Goal: Transaction & Acquisition: Purchase product/service

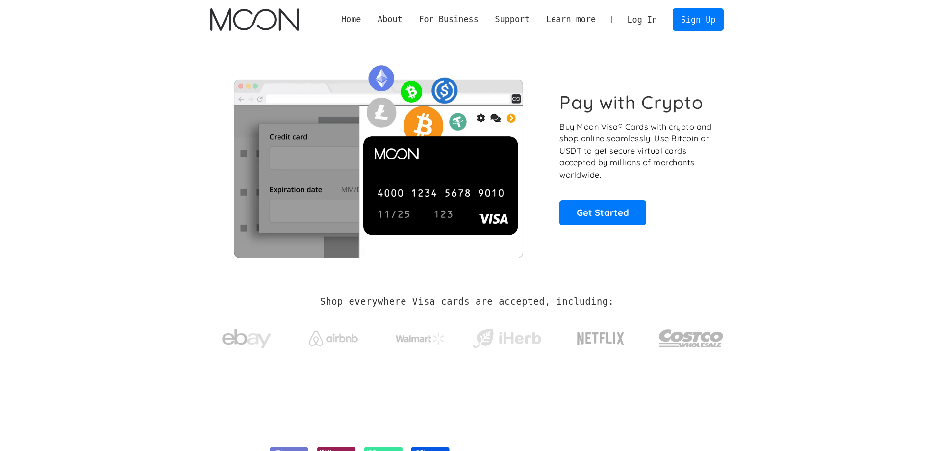
click at [642, 23] on link "Log In" at bounding box center [642, 20] width 46 height 22
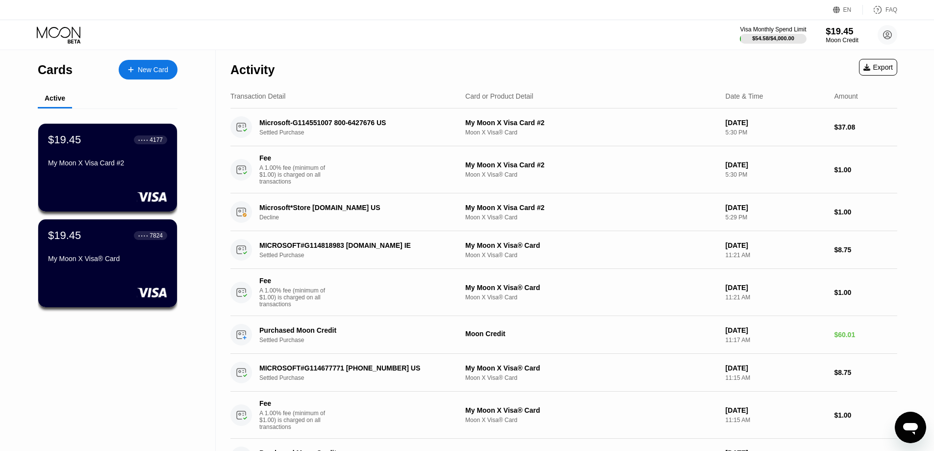
click at [851, 39] on div "Moon Credit" at bounding box center [842, 40] width 33 height 7
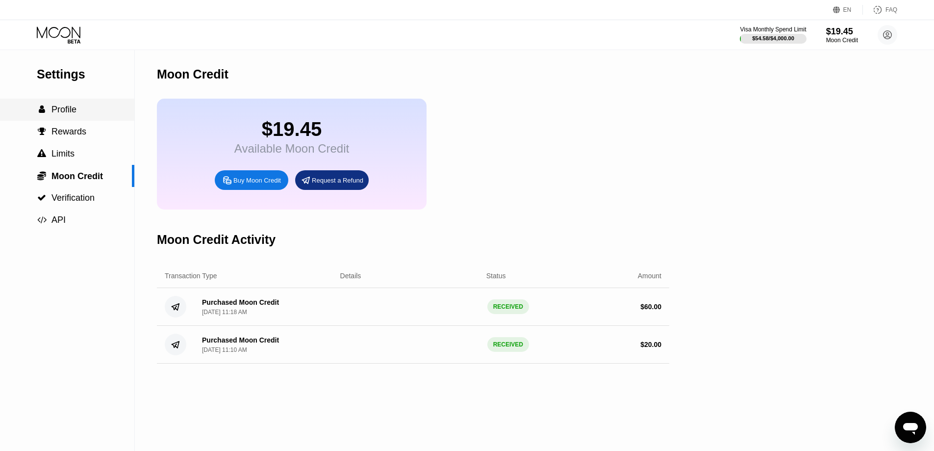
click at [76, 114] on span "Profile" at bounding box center [63, 109] width 25 height 10
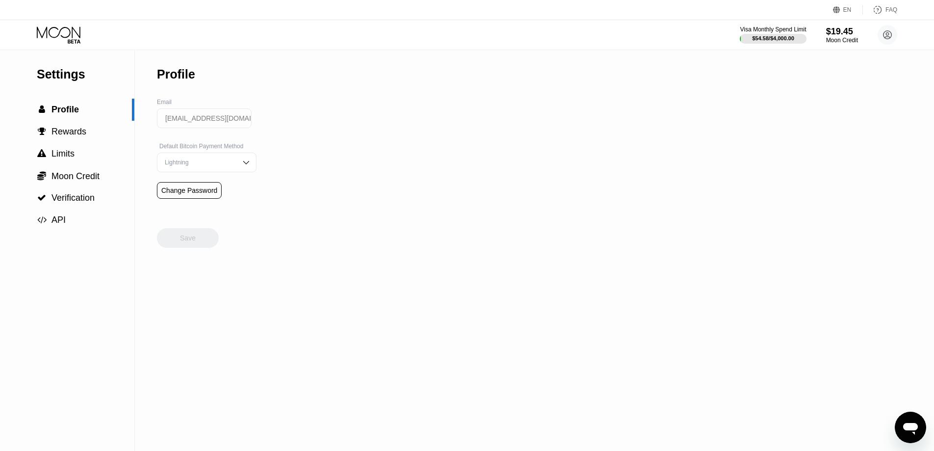
click at [194, 120] on input "[EMAIL_ADDRESS][DOMAIN_NAME]" at bounding box center [204, 118] width 95 height 20
click at [45, 24] on div "Visa Monthly Spend Limit $54.58 / $4,000.00 $19.45 Moon Credit berkburak_001@ho…" at bounding box center [467, 34] width 934 height 29
drag, startPoint x: 52, startPoint y: 33, endPoint x: 54, endPoint y: 37, distance: 5.0
click at [52, 33] on icon at bounding box center [60, 34] width 46 height 17
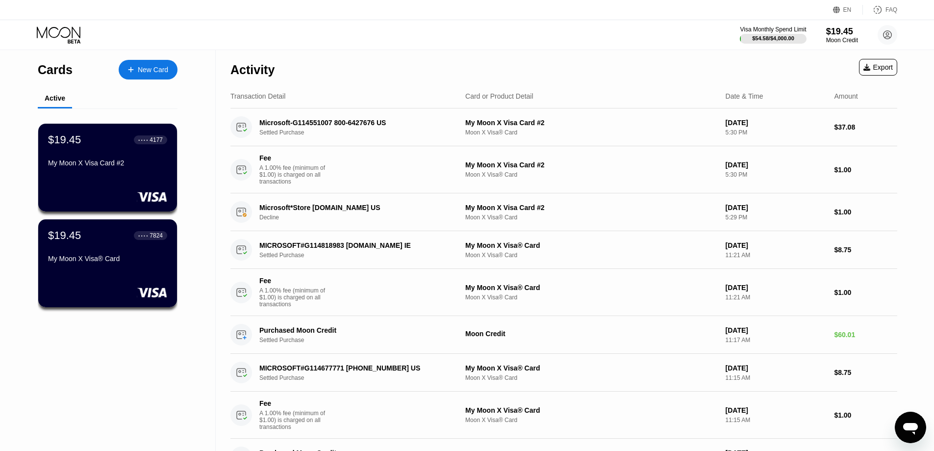
click at [118, 193] on div at bounding box center [107, 197] width 119 height 10
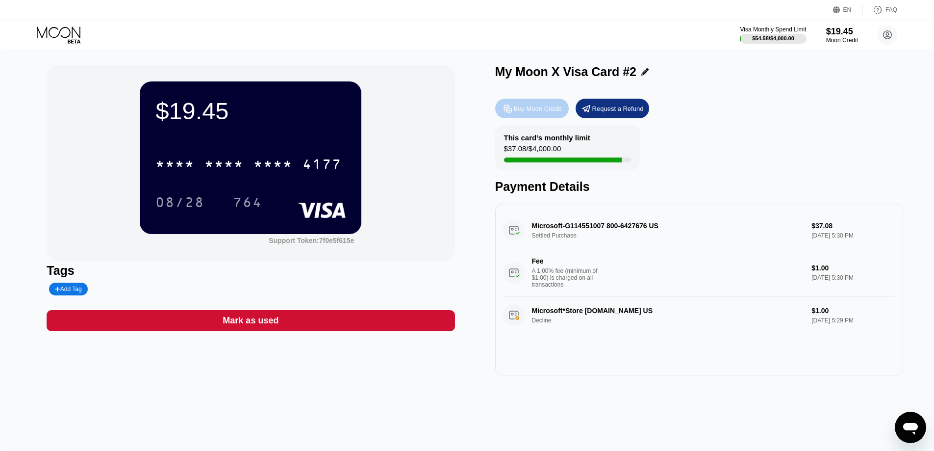
click at [535, 111] on div "Buy Moon Credit" at bounding box center [538, 108] width 48 height 8
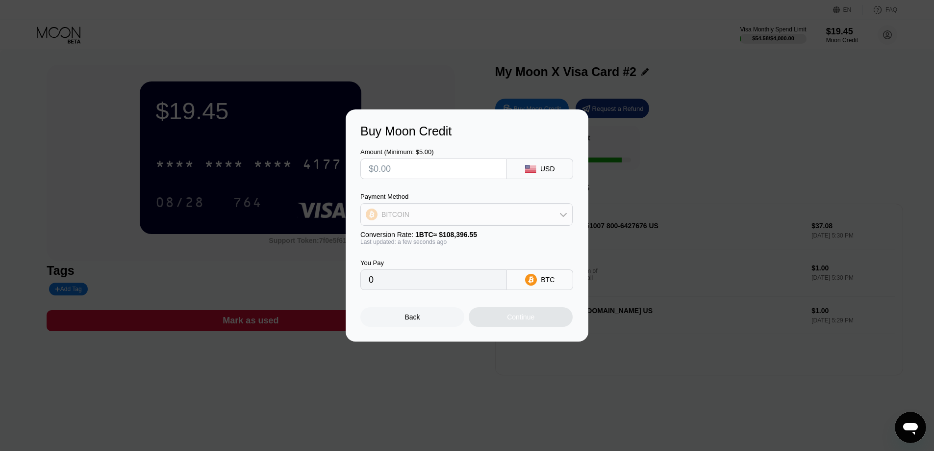
click at [426, 206] on div "BITCOIN" at bounding box center [466, 214] width 211 height 20
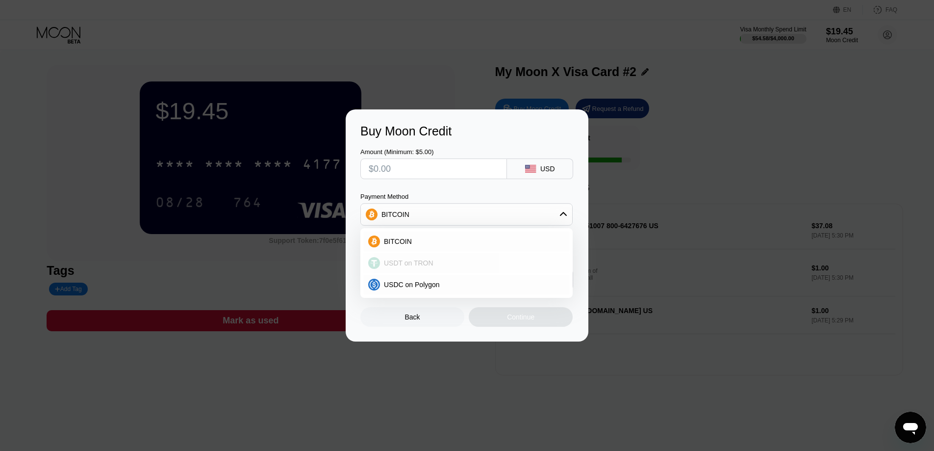
click at [415, 261] on span "USDT on TRON" at bounding box center [409, 263] width 50 height 8
type input "0.00"
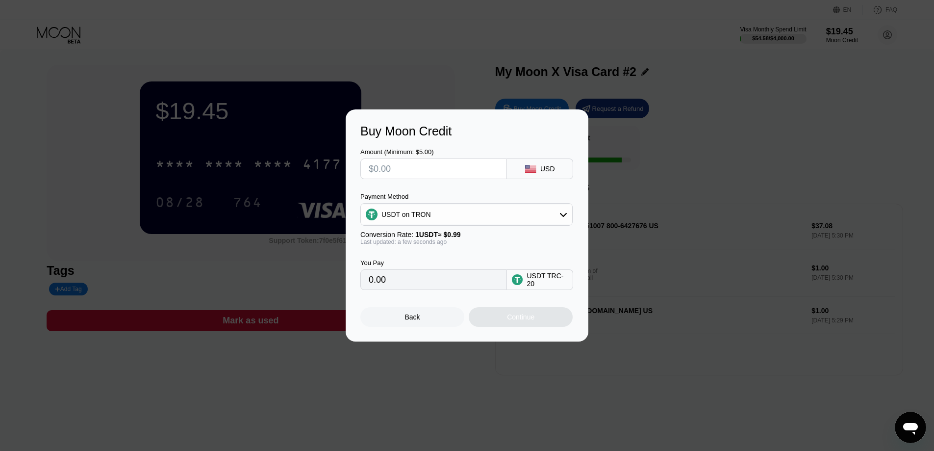
click at [405, 172] on input "text" at bounding box center [434, 169] width 130 height 20
click at [704, 154] on div "Buy Moon Credit Amount (Minimum: $5.00) USD Payment Method USDT on TRON Convers…" at bounding box center [467, 225] width 934 height 232
click at [431, 174] on input "text" at bounding box center [434, 169] width 130 height 20
click at [420, 163] on input "text" at bounding box center [434, 169] width 130 height 20
click at [403, 165] on input "text" at bounding box center [434, 169] width 130 height 20
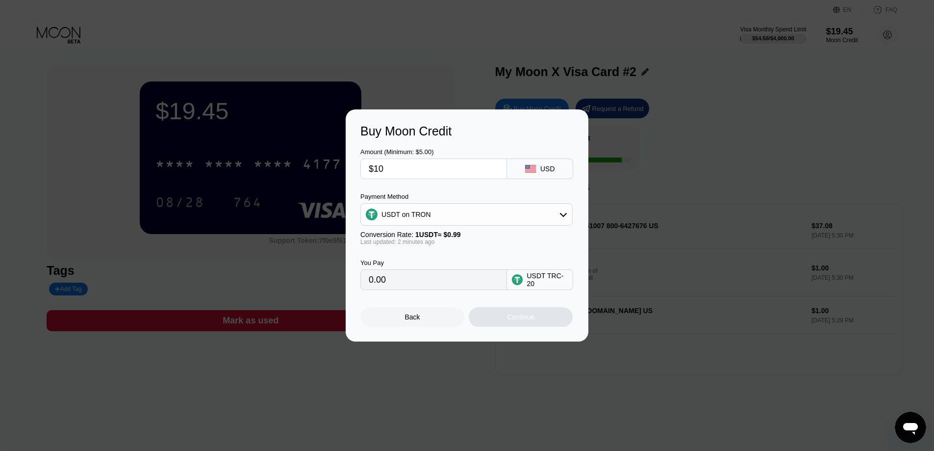
type input "$100"
type input "101.01"
type input "$100"
click at [526, 326] on div "Continue" at bounding box center [521, 317] width 104 height 20
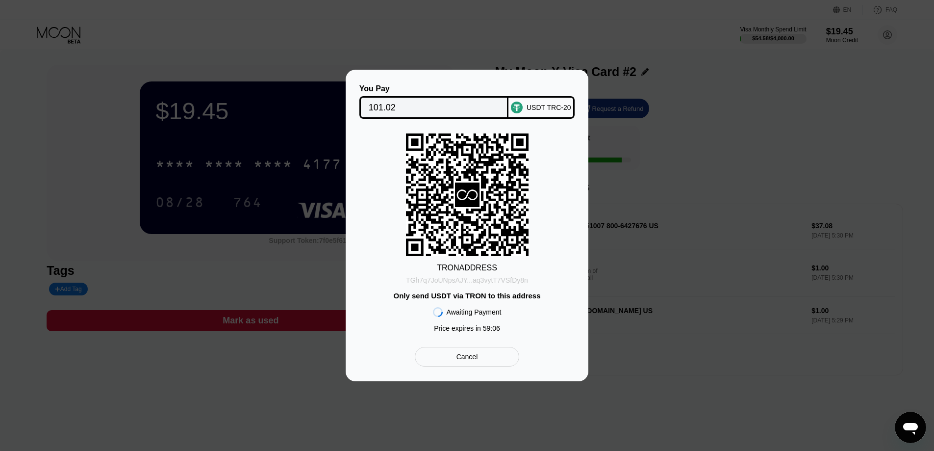
click at [492, 281] on div "TGh7q7JoUNpsAJY...aq3vytT7VSfDy8n" at bounding box center [467, 280] width 122 height 8
click at [407, 104] on input "101.02" at bounding box center [434, 108] width 131 height 20
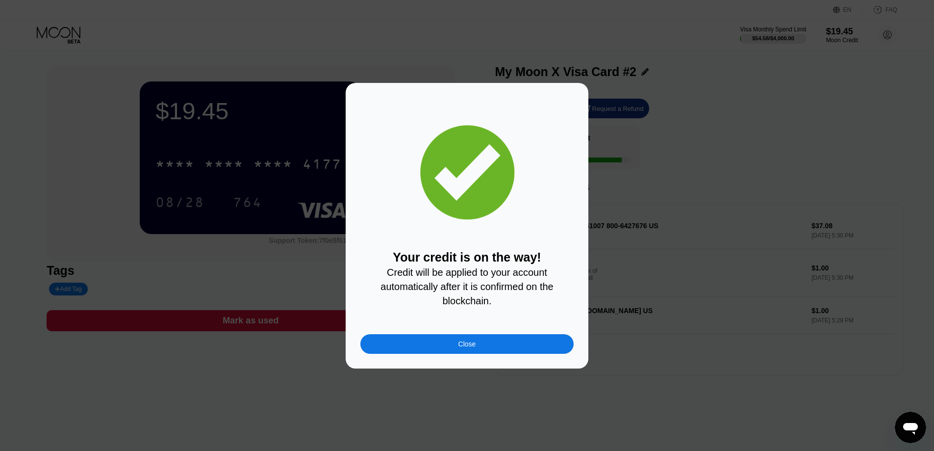
click at [518, 353] on div "Close" at bounding box center [466, 344] width 213 height 20
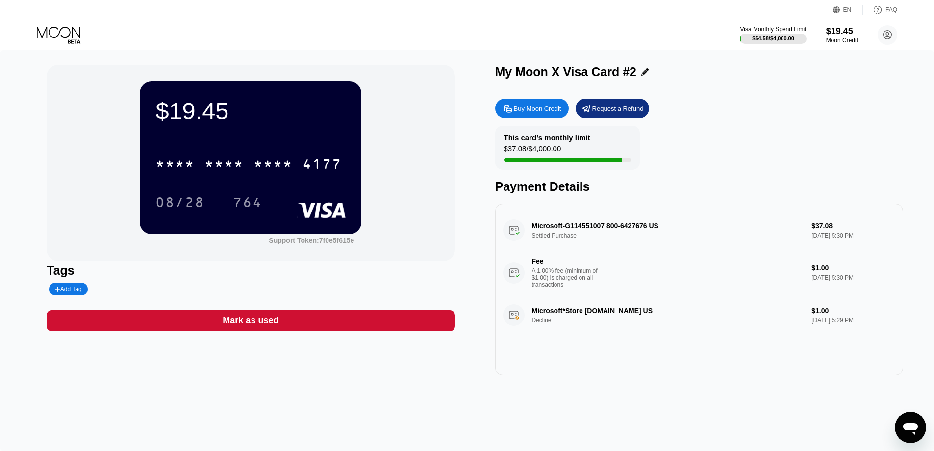
click at [42, 25] on div "Visa Monthly Spend Limit $54.58 / $4,000.00 $19.45 Moon Credit berkburak_001@ho…" at bounding box center [467, 34] width 934 height 29
click at [64, 27] on icon at bounding box center [59, 31] width 44 height 11
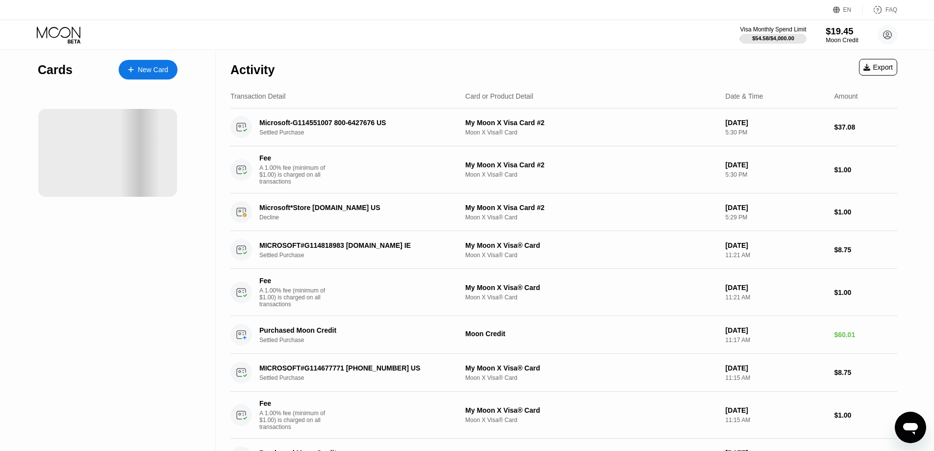
click at [839, 37] on div "Moon Credit" at bounding box center [842, 40] width 33 height 7
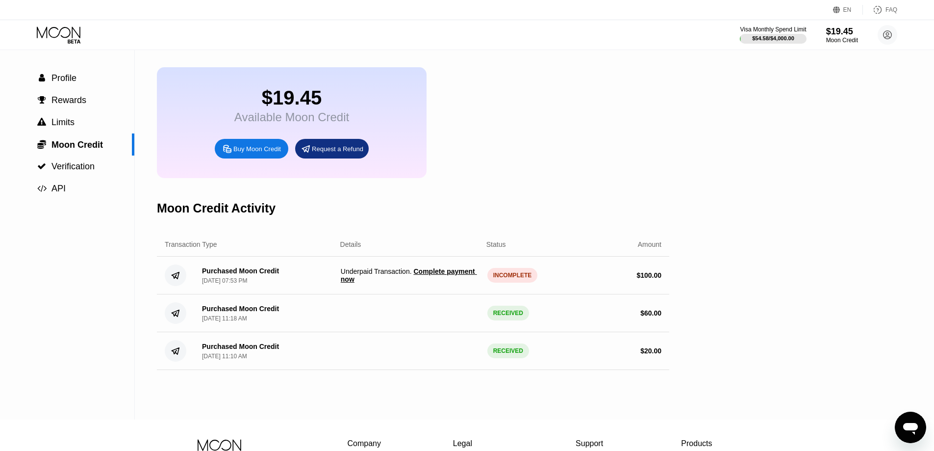
scroll to position [49, 0]
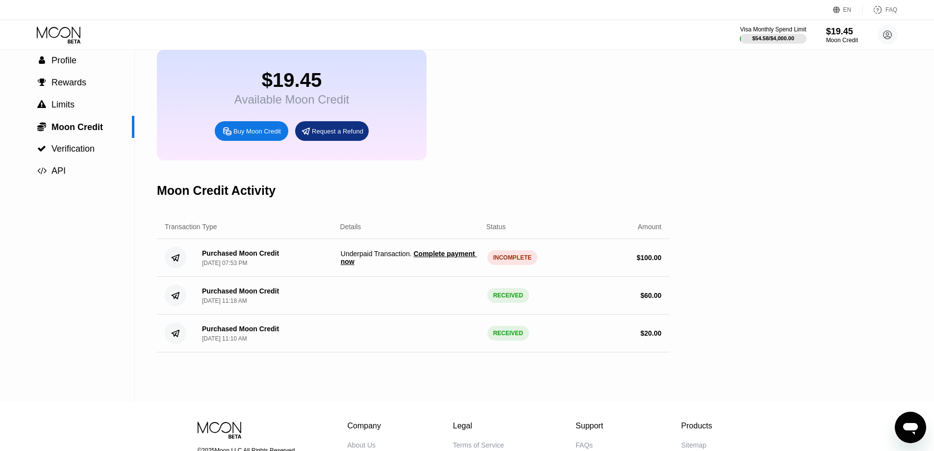
click at [432, 265] on span "Complete payment now" at bounding box center [409, 258] width 136 height 16
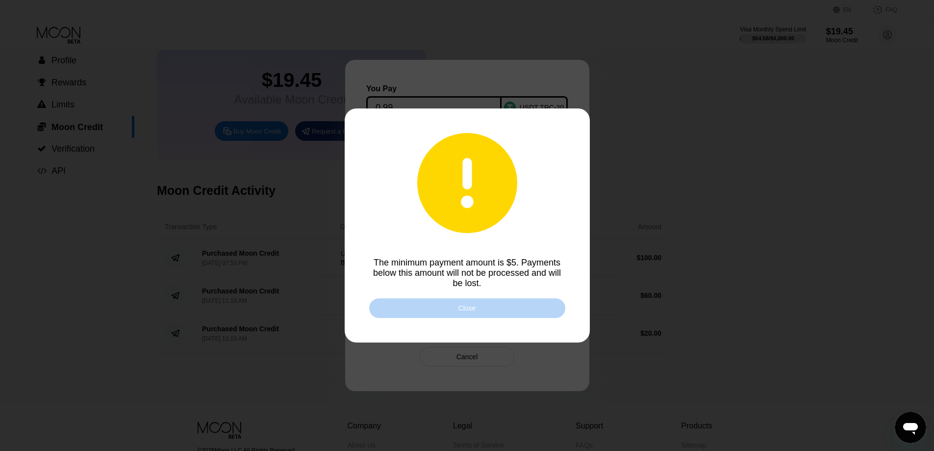
click at [474, 316] on div "Close" at bounding box center [467, 308] width 196 height 20
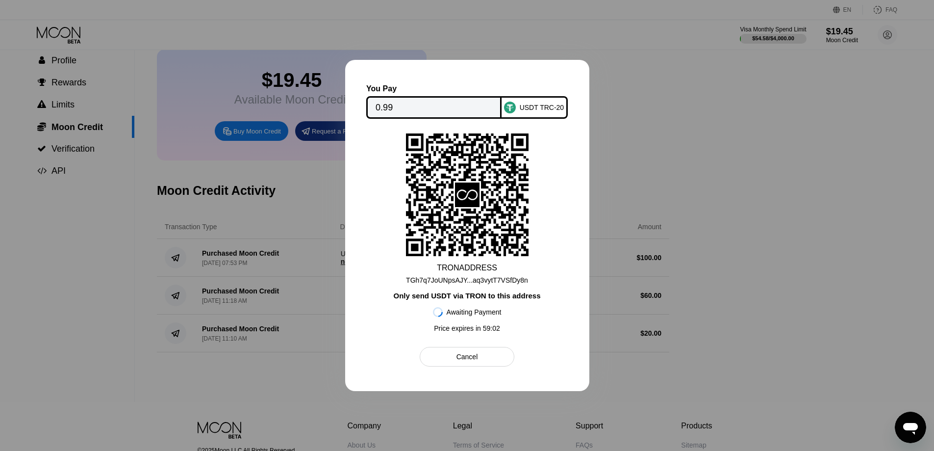
click at [690, 234] on div at bounding box center [467, 225] width 934 height 451
click at [501, 18] on div at bounding box center [467, 225] width 934 height 451
click at [472, 277] on div "TGh7q7JoUNpsAJY...aq3vytT7VSfDy8n" at bounding box center [467, 280] width 122 height 8
click at [731, 84] on div at bounding box center [467, 225] width 934 height 451
click at [134, 171] on div at bounding box center [467, 225] width 934 height 451
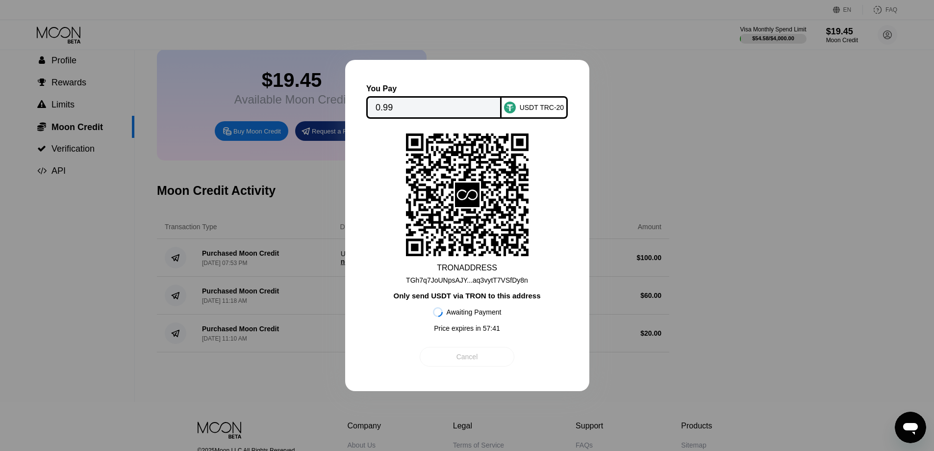
click at [475, 361] on div "Cancel" at bounding box center [467, 356] width 22 height 9
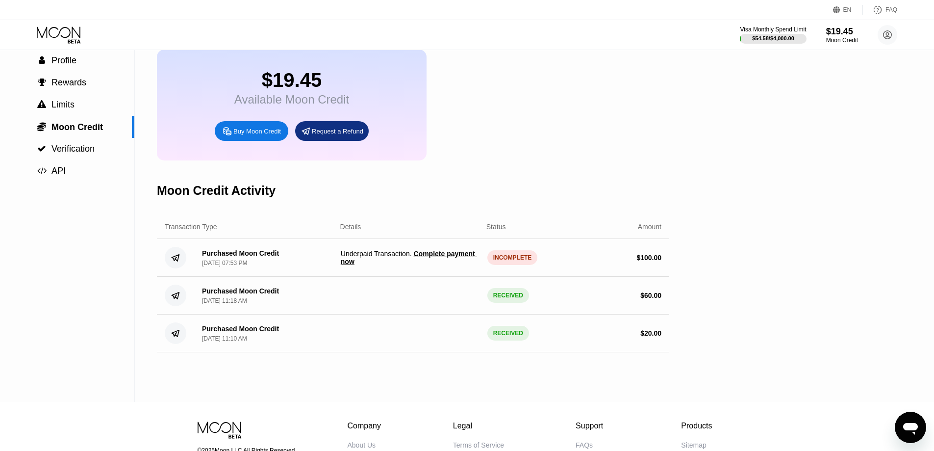
click at [432, 264] on span "Complete payment now" at bounding box center [409, 258] width 136 height 16
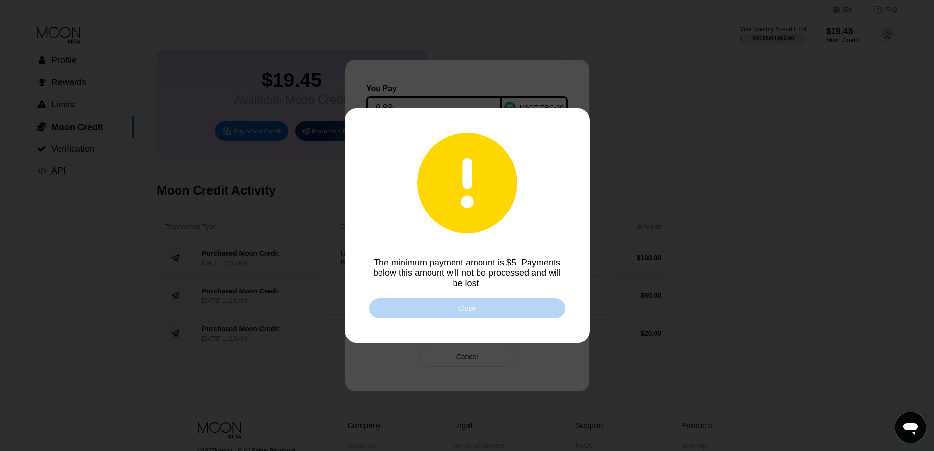
click at [464, 309] on div "Close" at bounding box center [467, 308] width 18 height 8
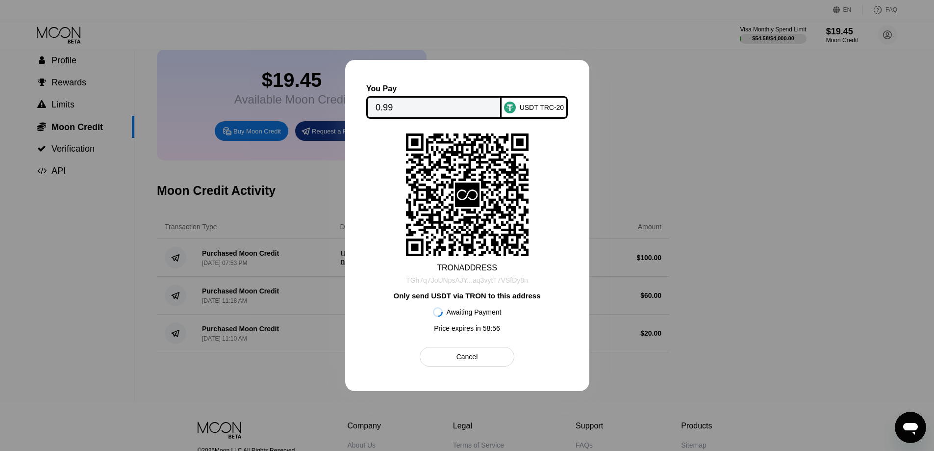
click at [461, 277] on div "TGh7q7JoUNpsAJY...aq3vytT7VSfDy8n" at bounding box center [467, 280] width 122 height 8
click at [469, 282] on div "TGh7q7JoUNpsAJY...aq3vytT7VSfDy8n" at bounding box center [467, 280] width 122 height 8
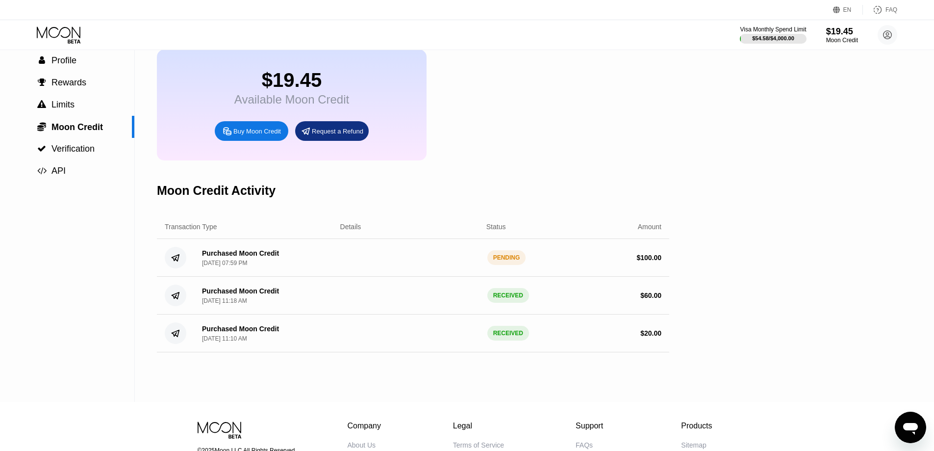
click at [506, 265] on div "PENDING" at bounding box center [506, 257] width 39 height 15
click at [839, 39] on div "Moon Credit" at bounding box center [842, 40] width 33 height 7
click at [613, 159] on div "$19.45 Available Moon Credit Buy Moon Credit Request a Refund" at bounding box center [413, 105] width 512 height 111
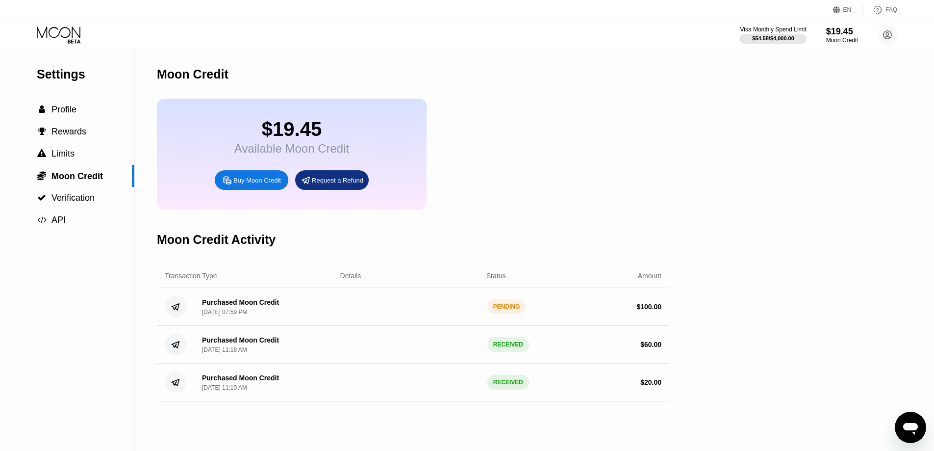
click at [226, 306] on div "Purchased Moon Credit" at bounding box center [240, 302] width 77 height 8
click at [57, 114] on span "Profile" at bounding box center [63, 109] width 25 height 10
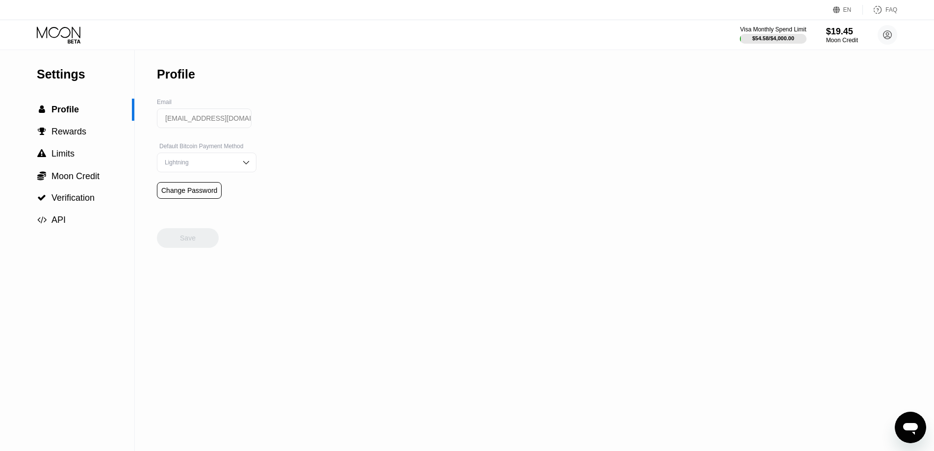
click at [67, 12] on div "EN Language Select an item Save FAQ" at bounding box center [467, 10] width 934 height 20
click at [67, 28] on icon at bounding box center [60, 34] width 46 height 17
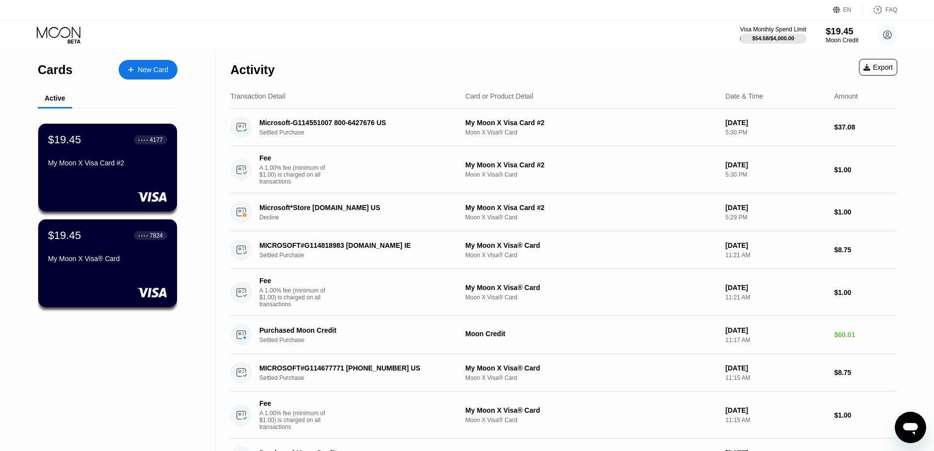
click at [837, 30] on div "$19.45" at bounding box center [842, 31] width 33 height 10
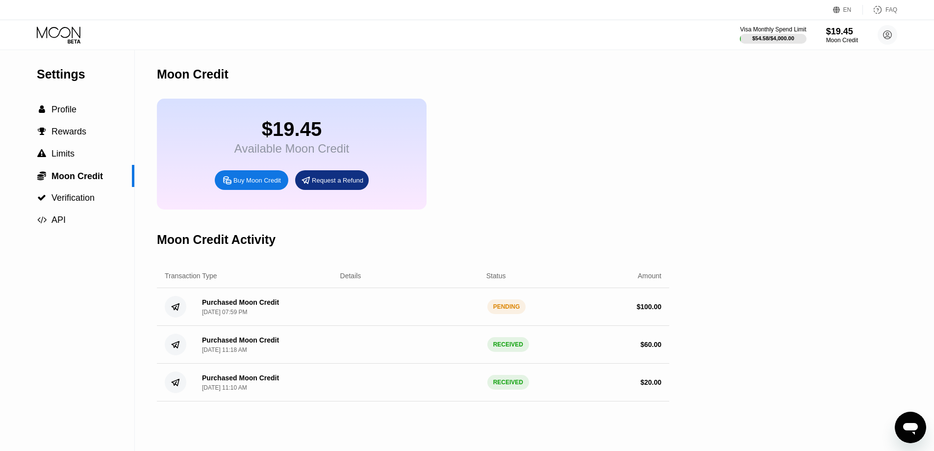
click at [657, 310] on div "$ 100.00" at bounding box center [648, 306] width 25 height 8
drag, startPoint x: 657, startPoint y: 318, endPoint x: 642, endPoint y: 315, distance: 15.0
click at [643, 310] on div "$ 100.00" at bounding box center [648, 306] width 25 height 8
drag, startPoint x: 623, startPoint y: 319, endPoint x: 691, endPoint y: 313, distance: 67.9
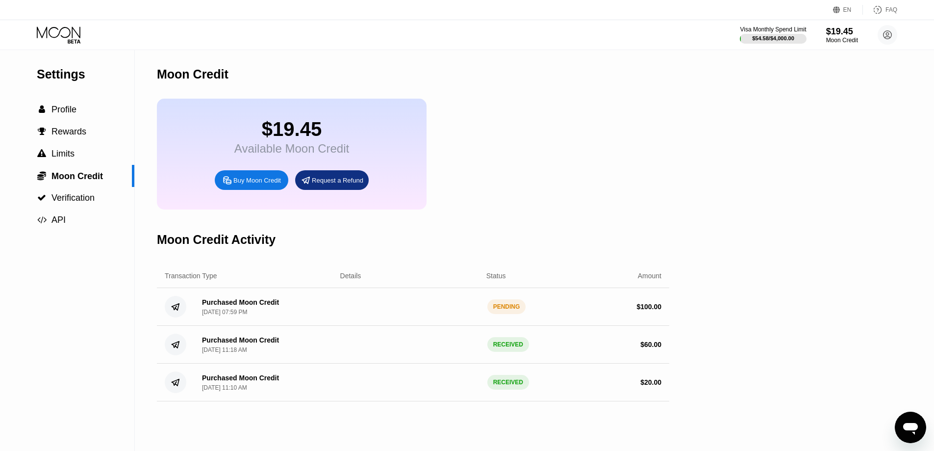
click at [689, 319] on div "Settings  Profile  Rewards  Limits  Moon Credit  Verification  API Moon C…" at bounding box center [467, 250] width 934 height 401
drag, startPoint x: 641, startPoint y: 314, endPoint x: 689, endPoint y: 324, distance: 49.6
click at [689, 324] on div "Settings  Profile  Rewards  Limits  Moon Credit  Verification  API Moon C…" at bounding box center [467, 250] width 934 height 401
drag, startPoint x: 630, startPoint y: 314, endPoint x: 674, endPoint y: 314, distance: 44.1
click at [674, 314] on div "Settings  Profile  Rewards  Limits  Moon Credit  Verification  API Moon C…" at bounding box center [467, 250] width 934 height 401
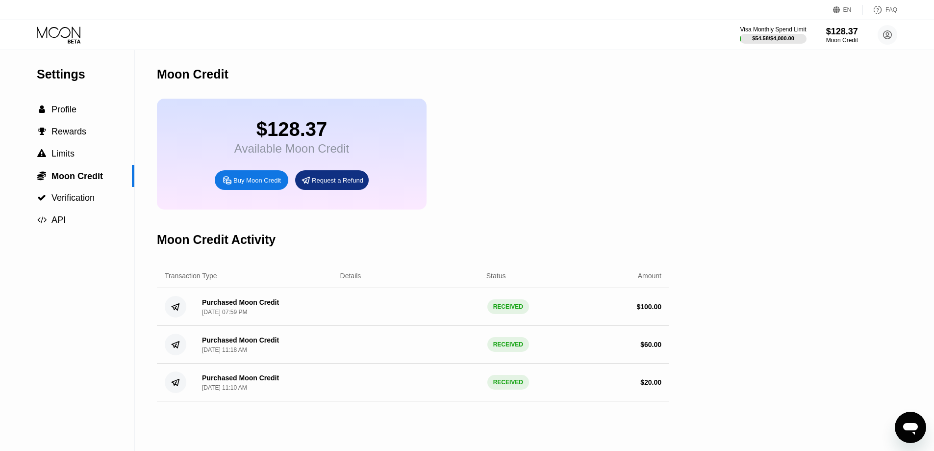
drag, startPoint x: 654, startPoint y: 319, endPoint x: 682, endPoint y: 317, distance: 28.0
click at [682, 317] on div "Settings  Profile  Rewards  Limits  Moon Credit  Verification  API Moon C…" at bounding box center [467, 250] width 934 height 401
click at [52, 20] on div "Visa Monthly Spend Limit $54.58 / $4,000.00 $128.37 Moon Credit berkburak_001@h…" at bounding box center [467, 34] width 934 height 29
click at [60, 37] on icon at bounding box center [60, 34] width 46 height 17
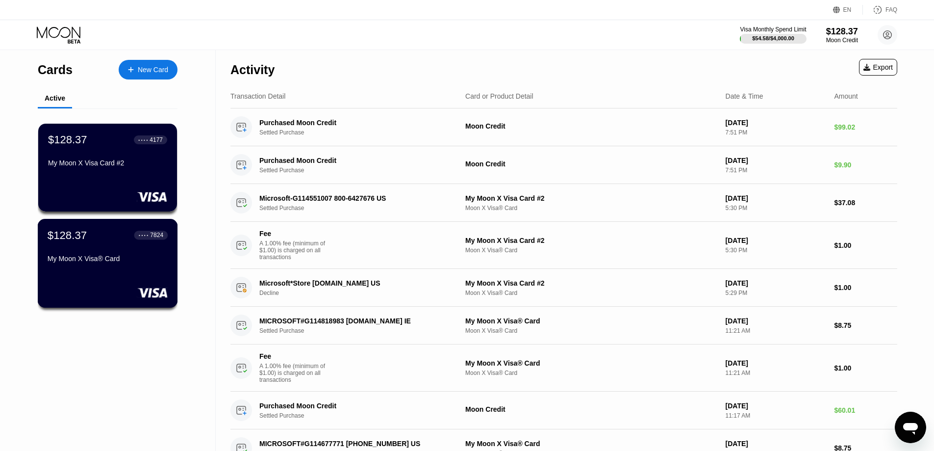
click at [106, 266] on div "My Moon X Visa® Card" at bounding box center [108, 260] width 120 height 12
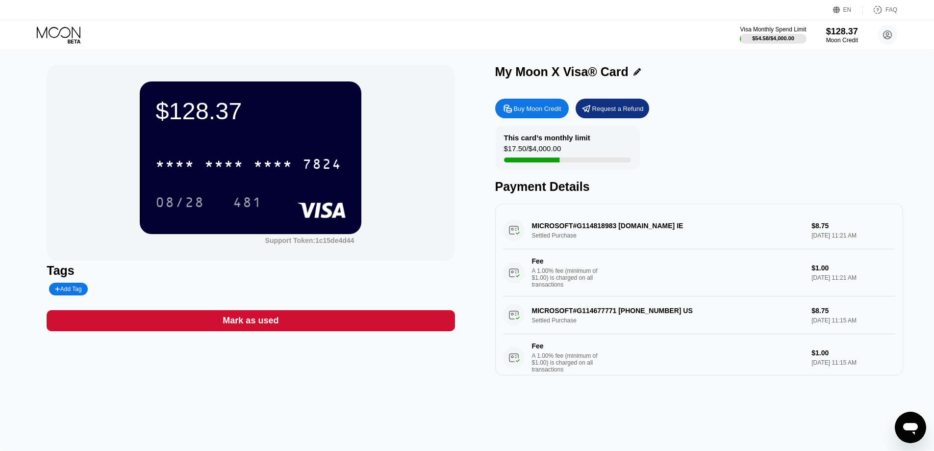
click at [265, 164] on div "* * * *" at bounding box center [272, 165] width 39 height 16
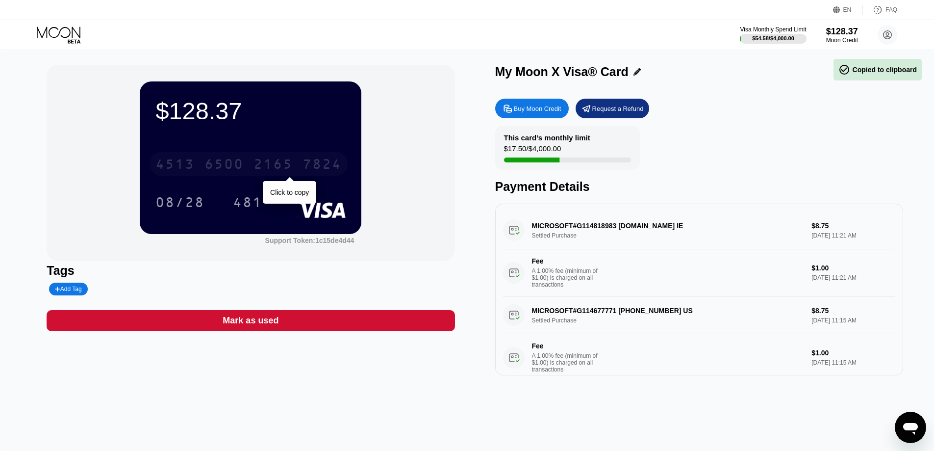
click at [283, 168] on div "2165" at bounding box center [272, 165] width 39 height 16
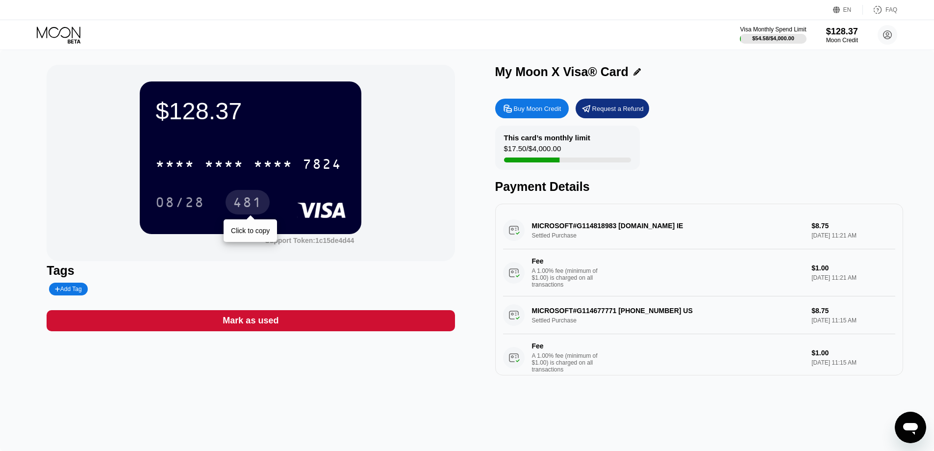
click at [247, 197] on div "481" at bounding box center [247, 204] width 29 height 16
click at [69, 34] on icon at bounding box center [60, 34] width 46 height 17
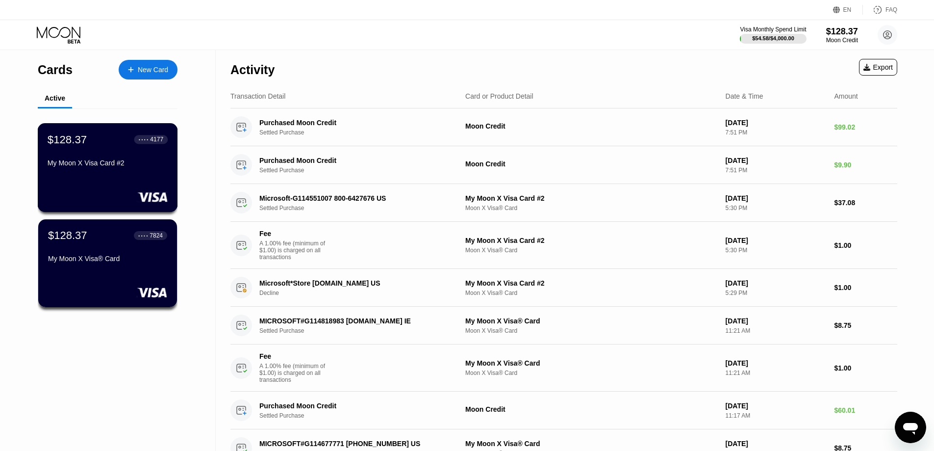
click at [106, 198] on div at bounding box center [108, 197] width 120 height 10
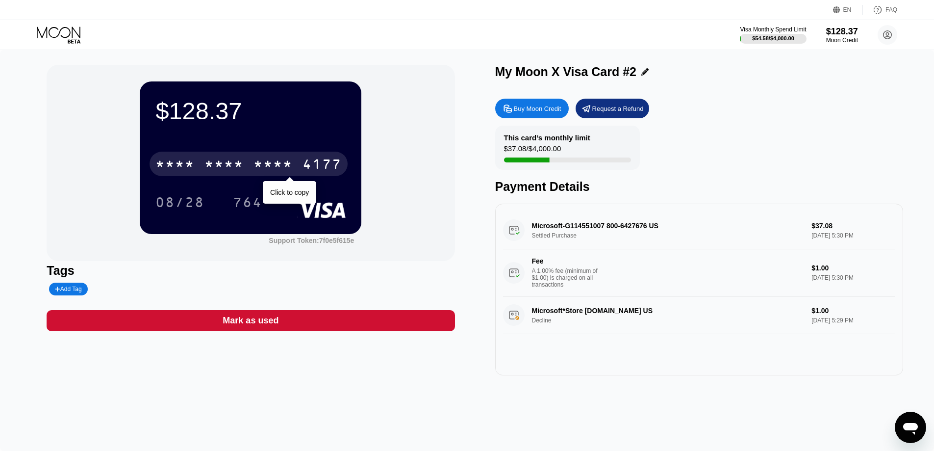
click at [302, 168] on div "* * * * * * * * * * * * 4177" at bounding box center [249, 163] width 198 height 25
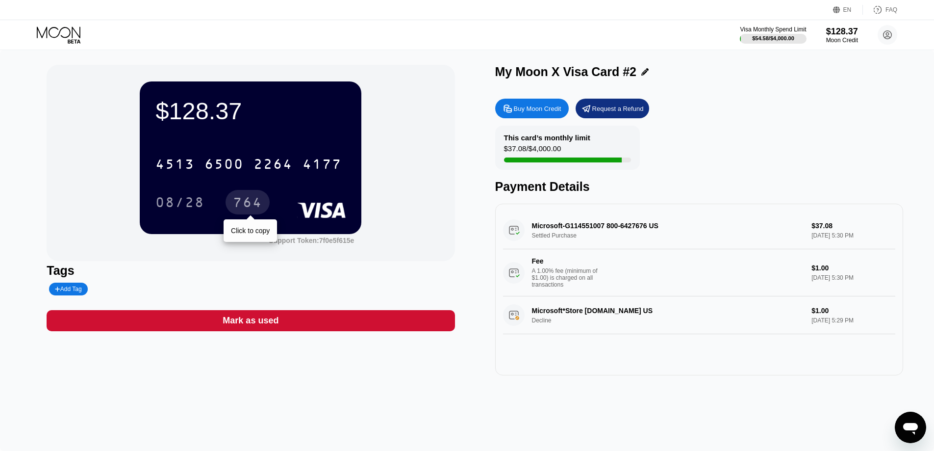
click at [249, 197] on div "764" at bounding box center [248, 202] width 44 height 25
click at [56, 39] on icon at bounding box center [60, 34] width 46 height 17
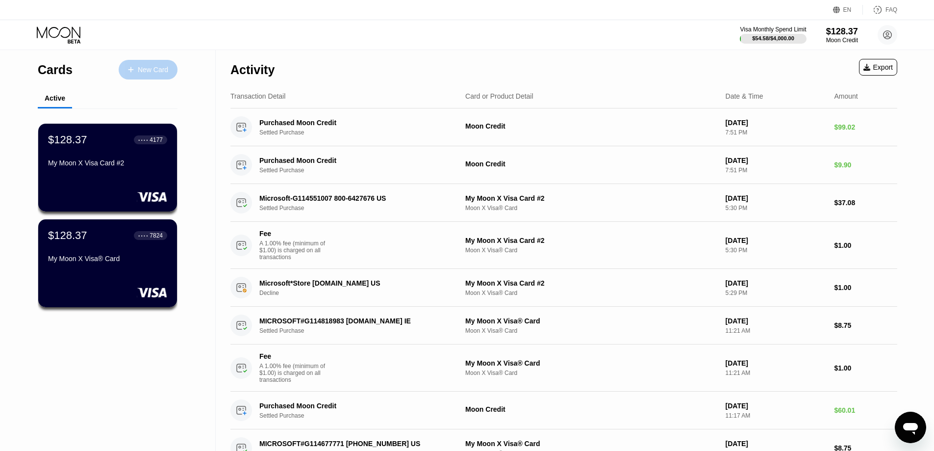
click at [136, 71] on div at bounding box center [136, 70] width 4 height 8
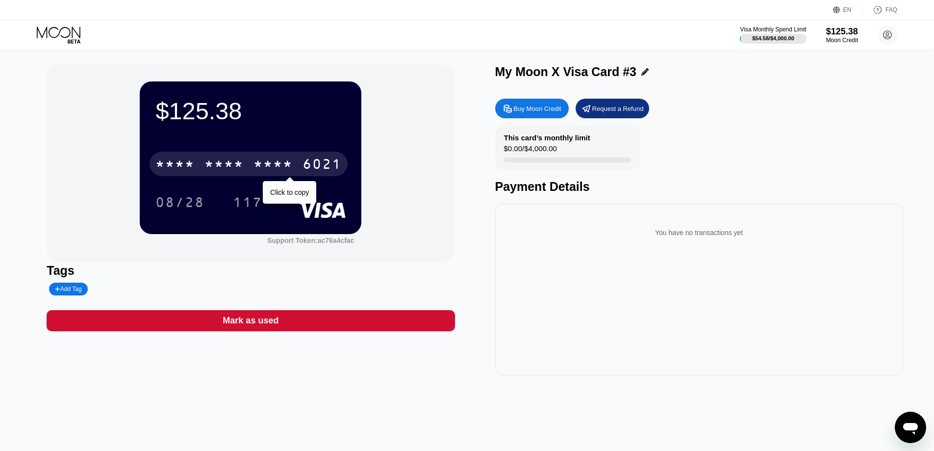
click at [262, 175] on div "* * * * * * * * * * * * 6021" at bounding box center [249, 163] width 198 height 25
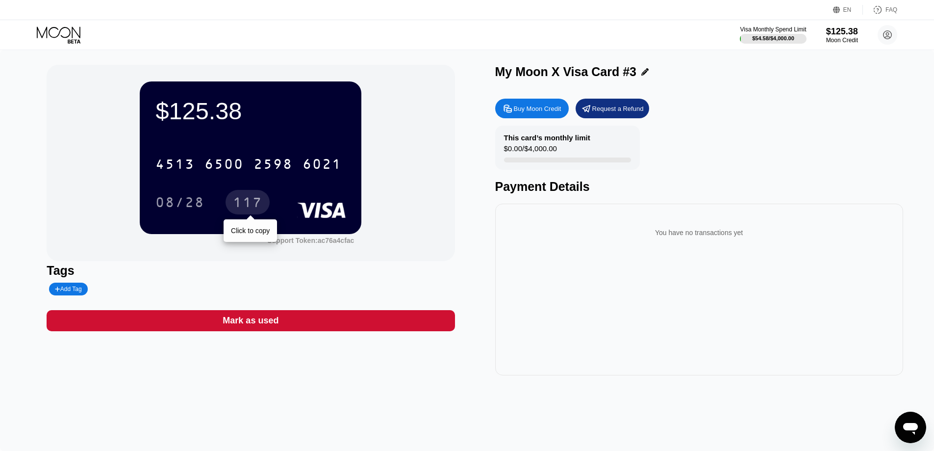
click at [251, 200] on div "117" at bounding box center [247, 204] width 29 height 16
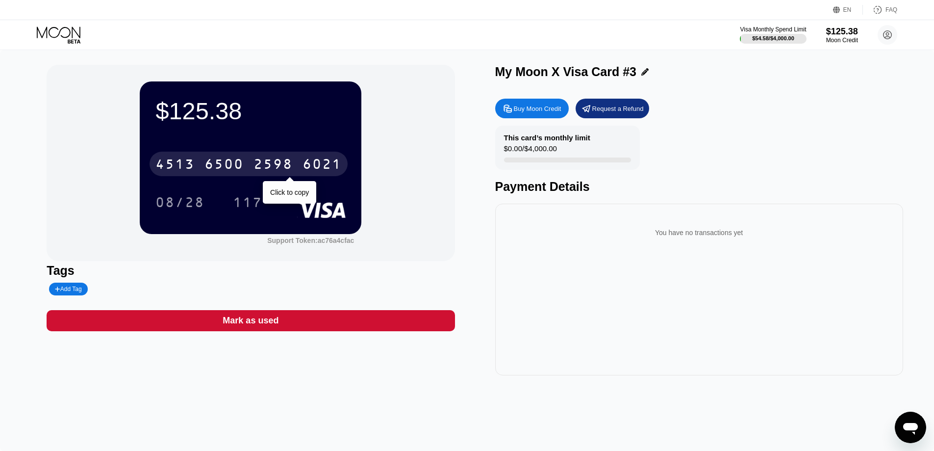
click at [296, 172] on div "[CREDIT_CARD_NUMBER]" at bounding box center [249, 163] width 198 height 25
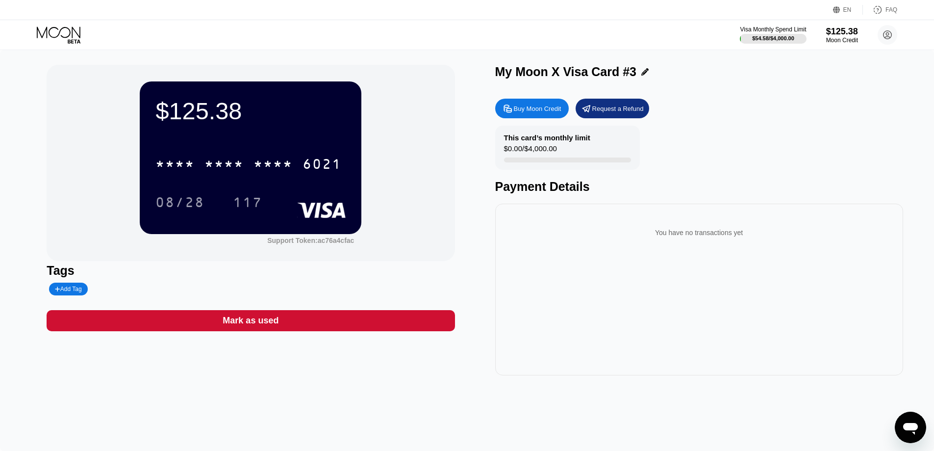
click at [244, 197] on div "117" at bounding box center [248, 202] width 44 height 25
click at [610, 399] on div "$125.38 * * * * * * * * * * * * 6021 08/28 117 Support Token: ac76a4cfac Tags A…" at bounding box center [467, 250] width 934 height 401
click at [532, 155] on div "$0.00 / $4,000.00" at bounding box center [530, 150] width 53 height 13
click at [539, 146] on div "$0.00 / $4,000.00" at bounding box center [530, 150] width 53 height 13
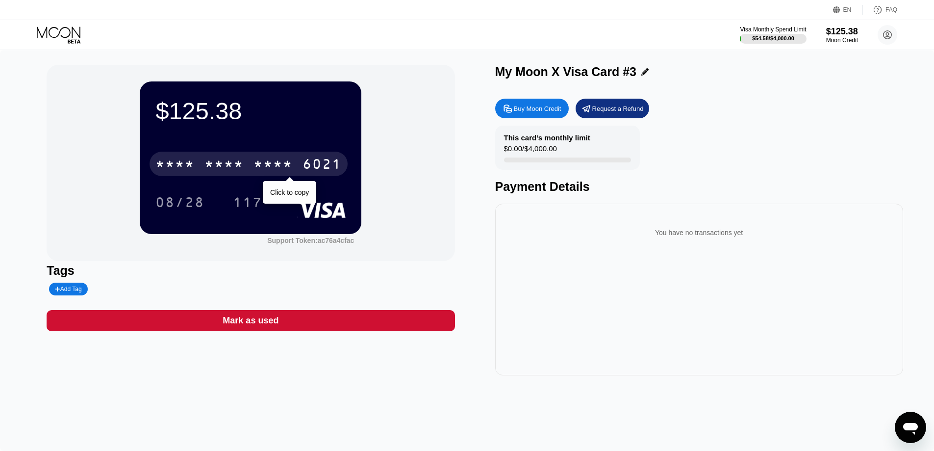
click at [234, 167] on div "* * * *" at bounding box center [223, 165] width 39 height 16
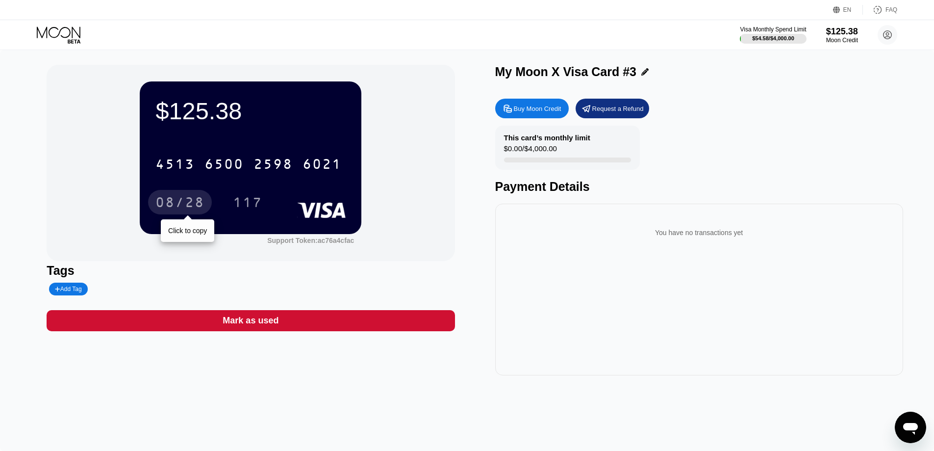
click at [186, 201] on div "08/28" at bounding box center [179, 204] width 49 height 16
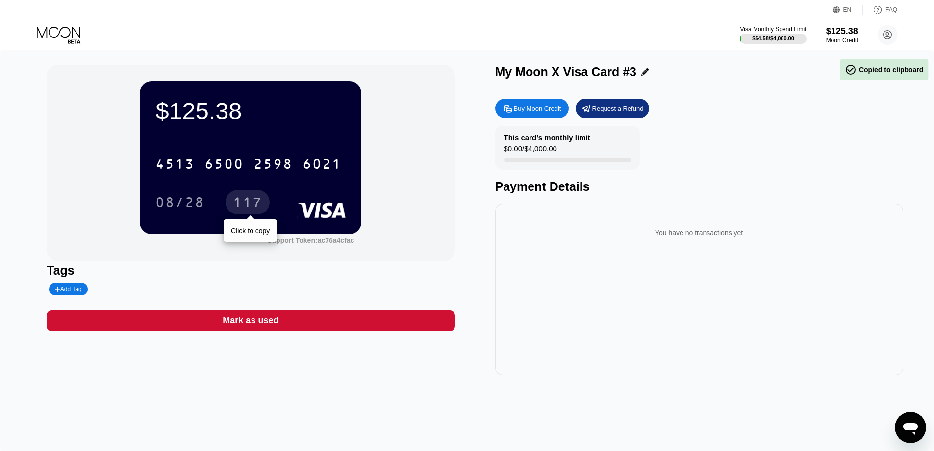
click at [251, 203] on div "117" at bounding box center [247, 204] width 29 height 16
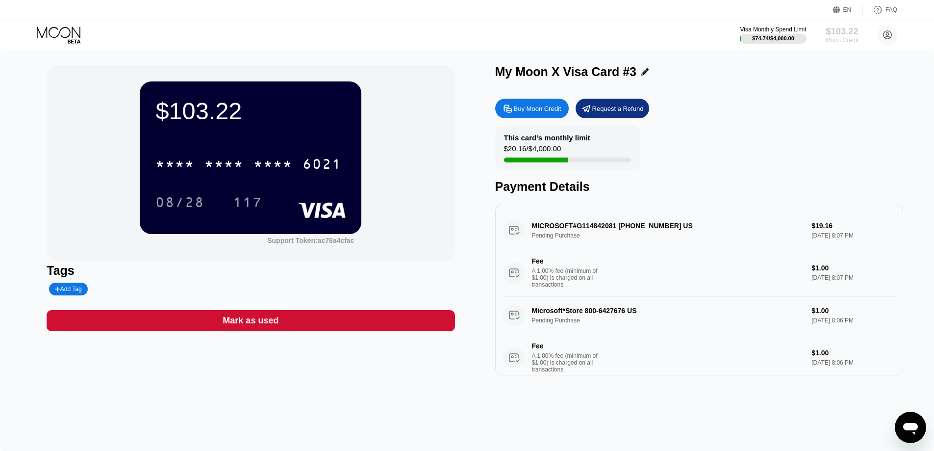
click at [837, 35] on div "$103.22" at bounding box center [842, 31] width 33 height 10
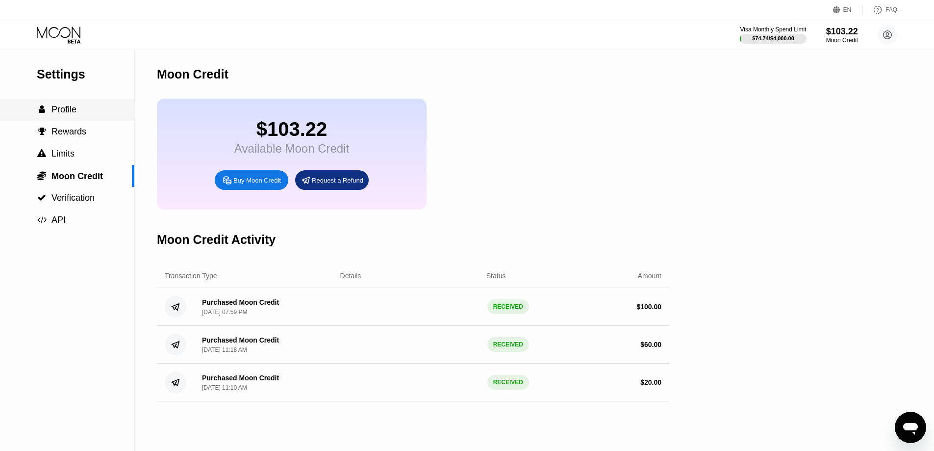
click at [74, 114] on span "Profile" at bounding box center [63, 109] width 25 height 10
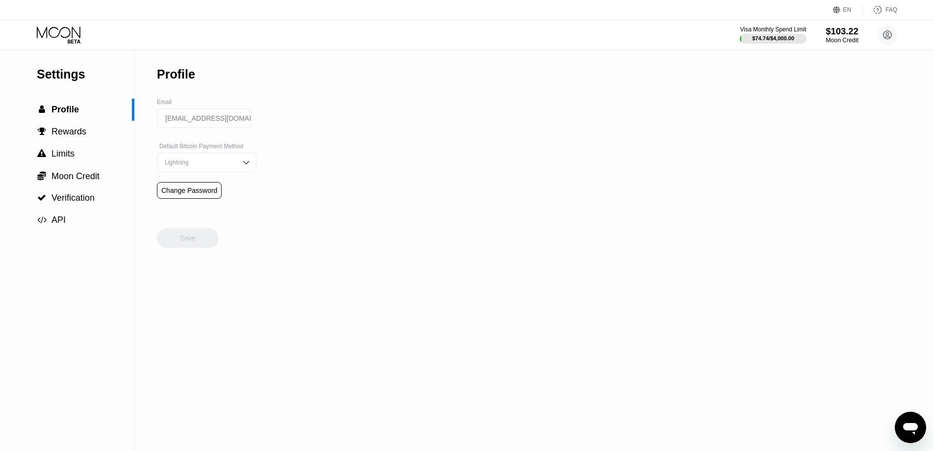
click at [846, 36] on div "$103.22" at bounding box center [842, 31] width 33 height 10
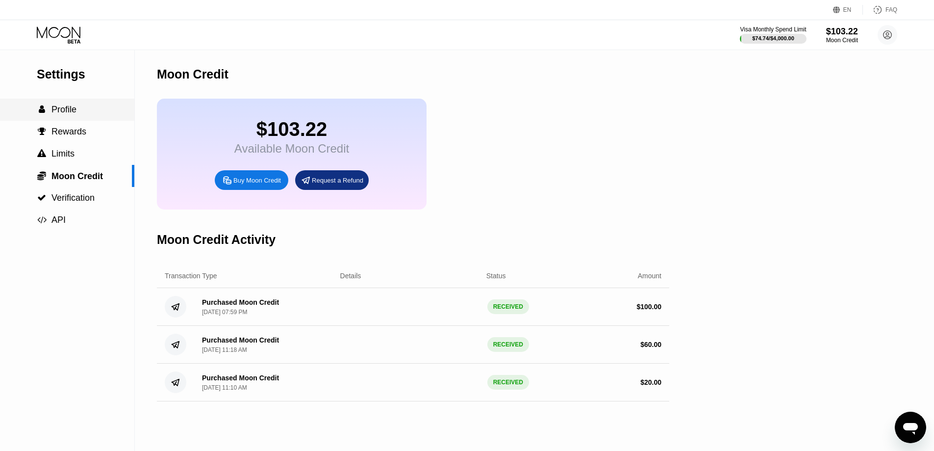
click at [40, 114] on span "" at bounding box center [42, 109] width 6 height 9
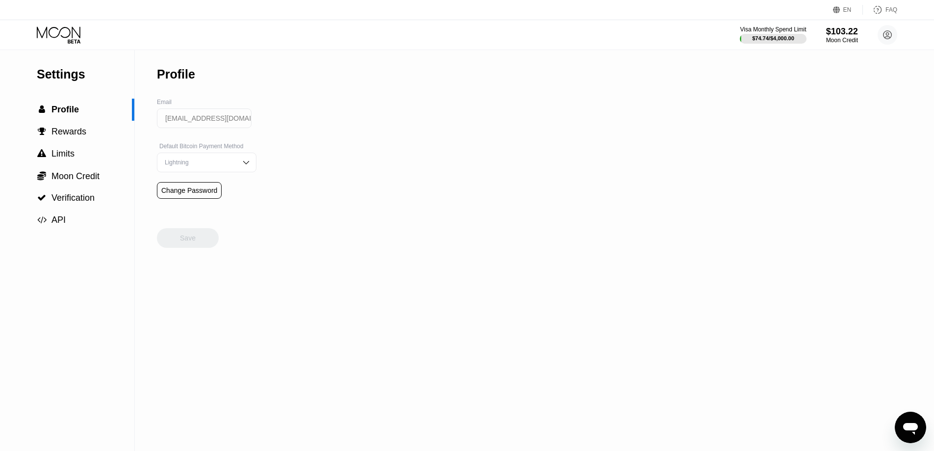
click at [55, 33] on icon at bounding box center [60, 34] width 46 height 17
